Goal: Find specific fact: Find specific fact

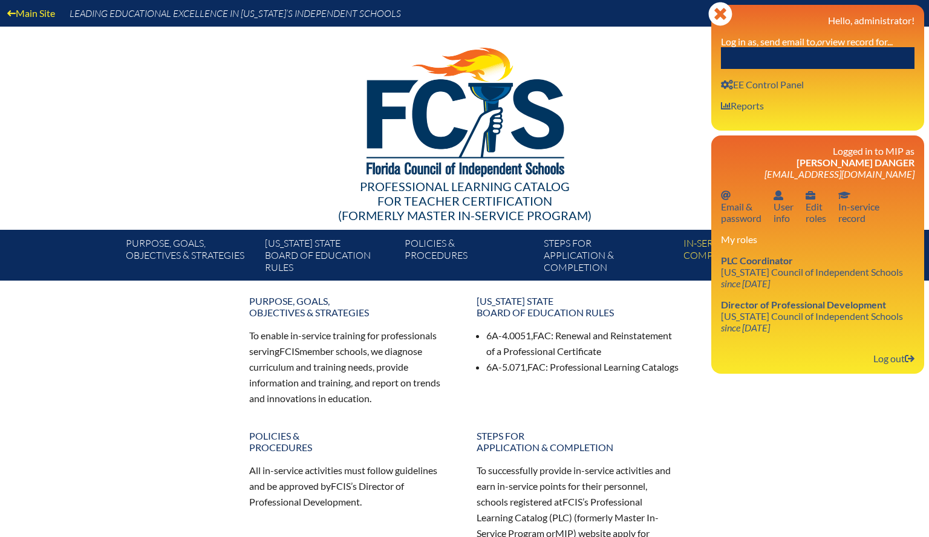
click at [880, 53] on input "text" at bounding box center [818, 58] width 194 height 22
paste input "[PERSON_NAME]"
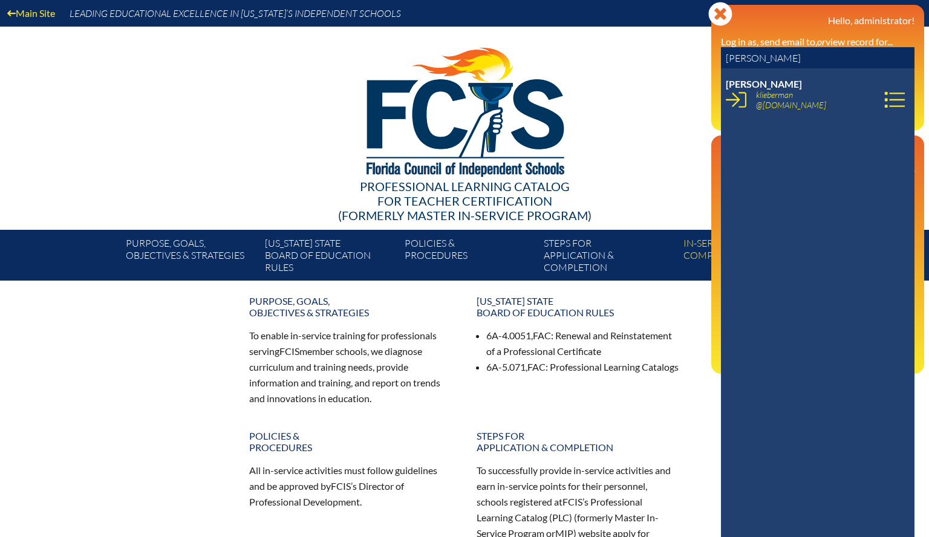
type input "[PERSON_NAME]"
drag, startPoint x: 883, startPoint y: 103, endPoint x: 871, endPoint y: 120, distance: 20.8
click at [885, 103] on icon at bounding box center [895, 100] width 21 height 21
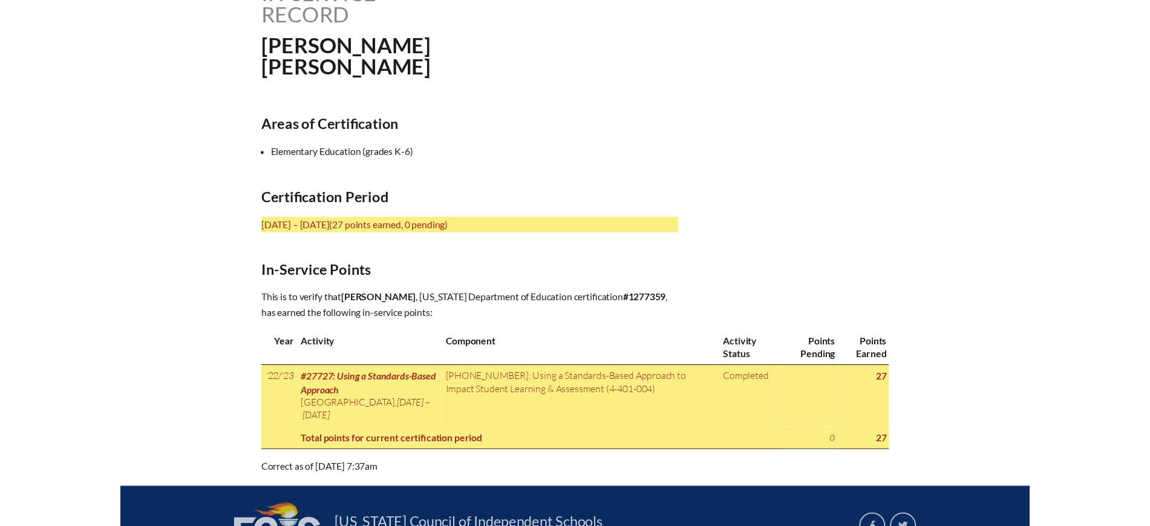
scroll to position [303, 0]
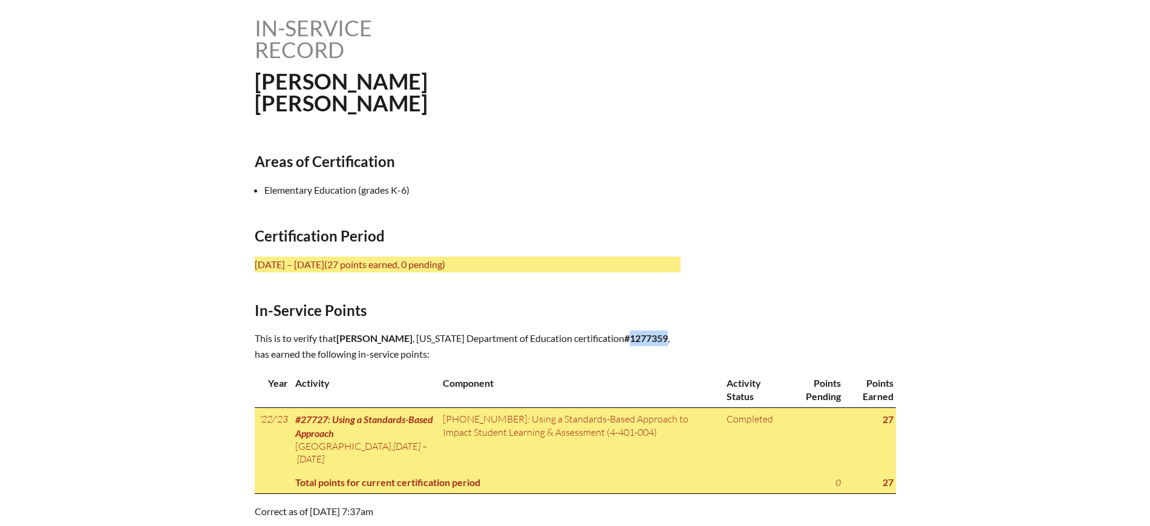
drag, startPoint x: 494, startPoint y: 352, endPoint x: 453, endPoint y: 347, distance: 40.8
click at [453, 348] on p "This is to verify that [PERSON_NAME] , [US_STATE] Department of Education certi…" at bounding box center [468, 345] width 426 height 31
copy b "1277359"
